Goal: Task Accomplishment & Management: Use online tool/utility

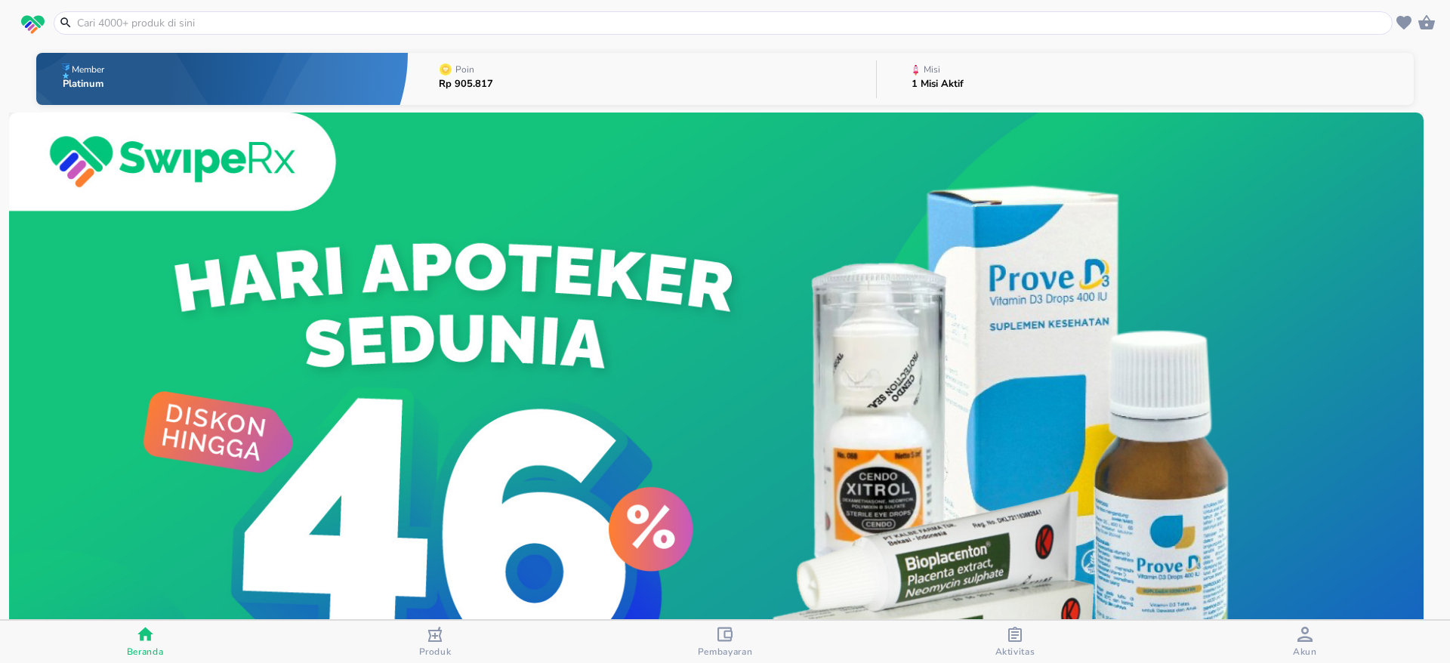
click at [1152, 77] on button "Misi 1 Misi Aktif" at bounding box center [1145, 79] width 537 height 60
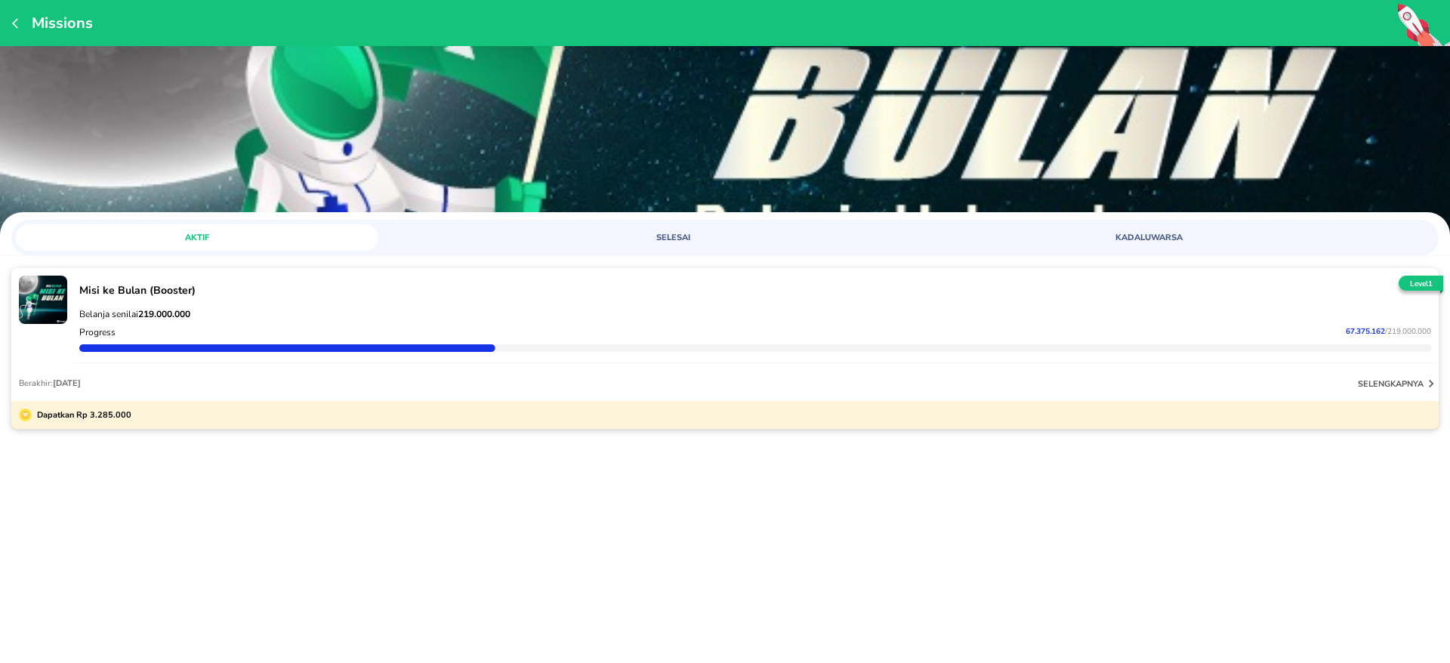
click at [748, 344] on div at bounding box center [755, 348] width 1352 height 8
